Goal: Communication & Community: Answer question/provide support

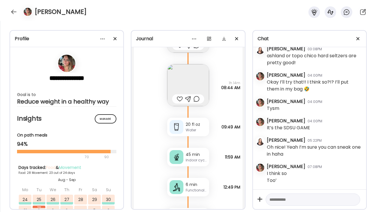
scroll to position [20209, 0]
click at [285, 197] on textarea at bounding box center [307, 199] width 77 height 7
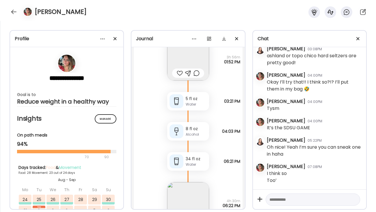
scroll to position [18441, 0]
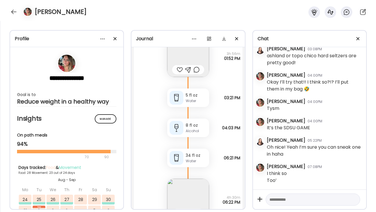
click at [195, 128] on div "8 fl oz" at bounding box center [196, 125] width 21 height 6
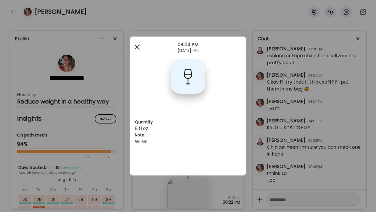
click at [138, 48] on div at bounding box center [137, 47] width 12 height 12
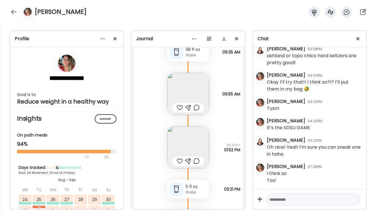
scroll to position [18314, 0]
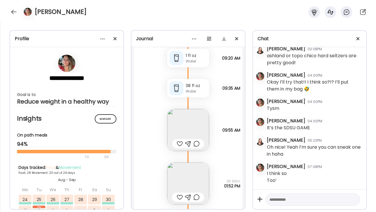
click at [293, 199] on textarea at bounding box center [307, 199] width 77 height 7
type textarea "**********"
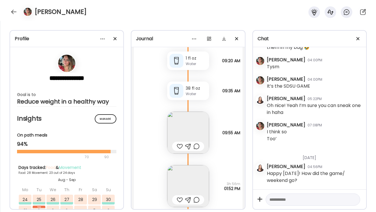
scroll to position [18273, 0]
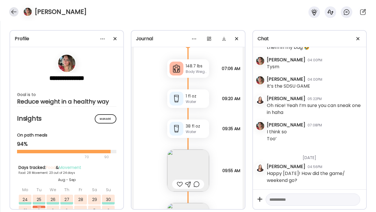
click at [12, 12] on div at bounding box center [13, 11] width 9 height 9
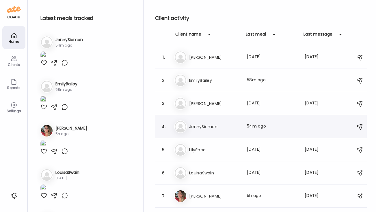
click at [214, 123] on h3 "JennySiemen" at bounding box center [214, 126] width 51 height 7
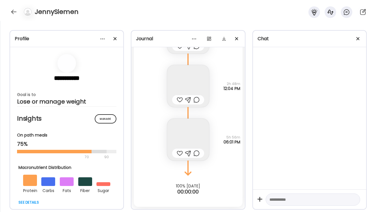
scroll to position [275, 0]
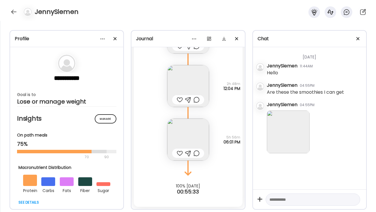
click at [299, 133] on img at bounding box center [288, 131] width 43 height 43
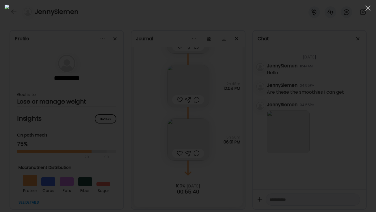
click at [330, 105] on div at bounding box center [188, 106] width 367 height 202
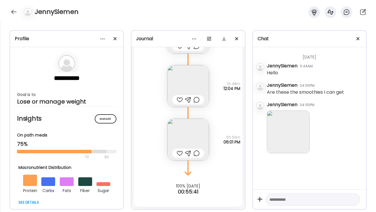
click at [293, 140] on img at bounding box center [288, 131] width 43 height 43
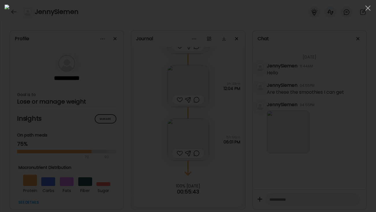
click at [316, 104] on div at bounding box center [188, 106] width 367 height 202
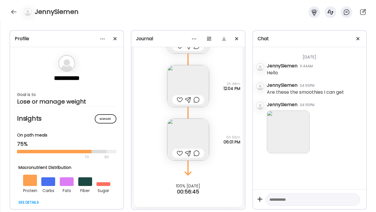
click at [295, 201] on textarea at bounding box center [307, 199] width 77 height 7
click at [289, 200] on textarea "**********" at bounding box center [307, 189] width 77 height 28
click at [339, 199] on textarea "**********" at bounding box center [307, 189] width 77 height 28
type textarea "**********"
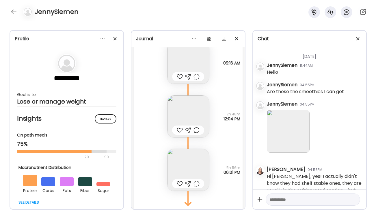
scroll to position [0, 0]
click at [13, 11] on div at bounding box center [13, 11] width 9 height 9
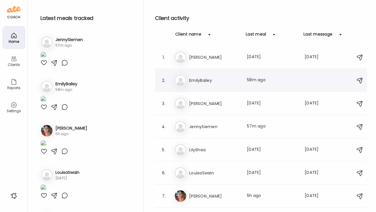
click at [206, 84] on div "Em EmilyBailey Last meal: 58m ago" at bounding box center [261, 80] width 175 height 13
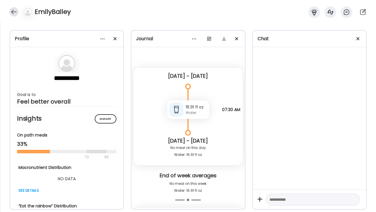
click at [15, 12] on div at bounding box center [13, 11] width 9 height 9
